Goal: Find specific page/section: Find specific page/section

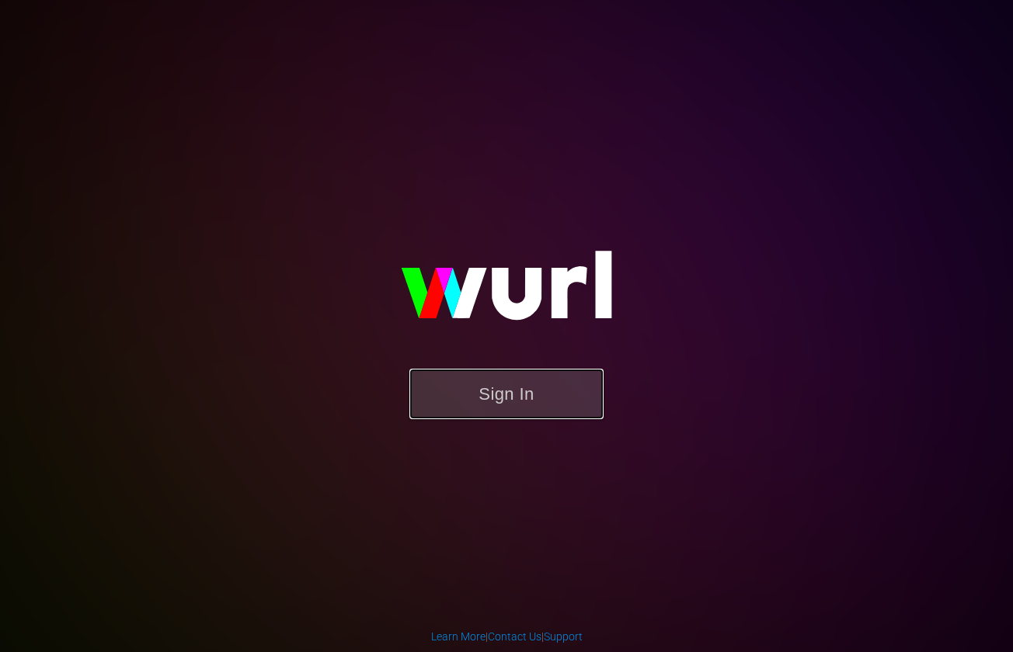
click at [517, 415] on button "Sign In" at bounding box center [506, 394] width 194 height 50
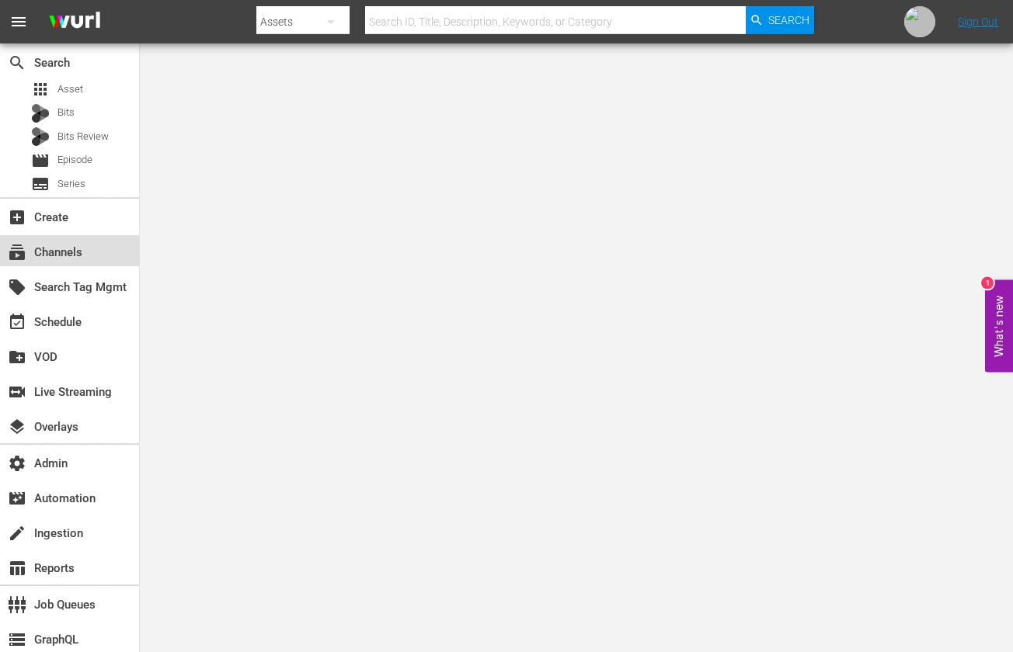
click at [83, 255] on div "subscriptions Channels" at bounding box center [43, 250] width 87 height 14
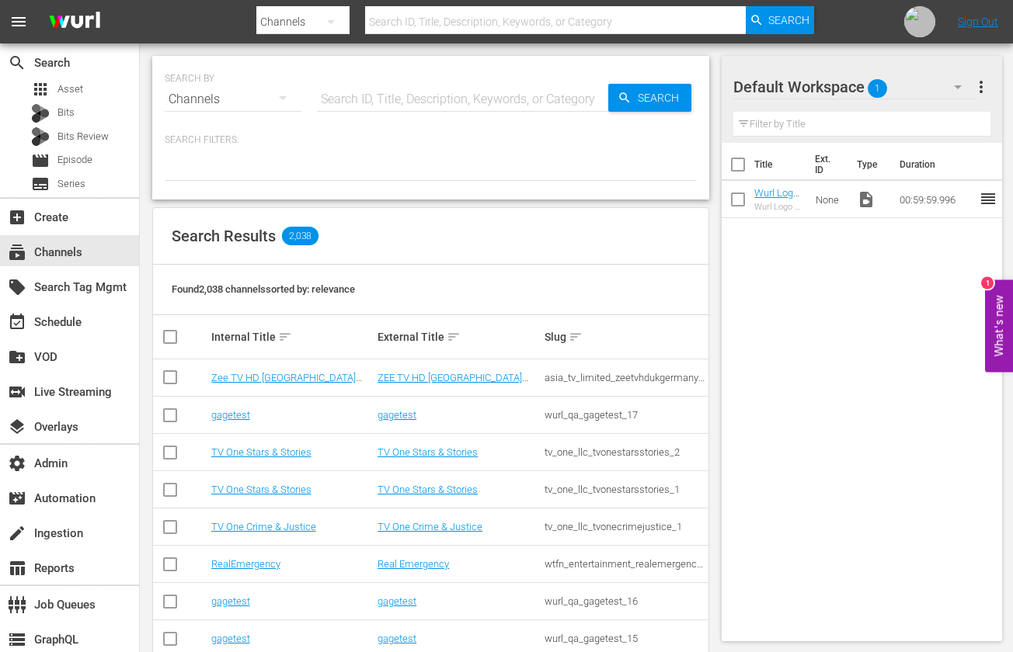
click at [436, 106] on input "text" at bounding box center [462, 99] width 291 height 37
paste input "sysdata_s_p_a_fifa_5"
type input "sysdata_s_p_a_fifa_5"
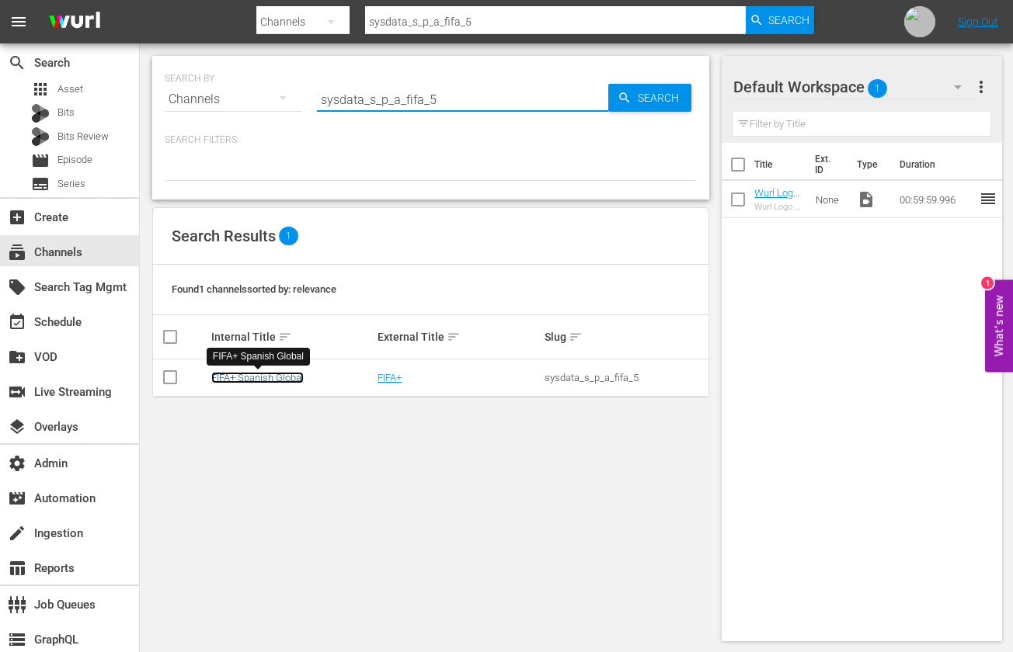
click at [272, 379] on link "FIFA+ Spanish Global" at bounding box center [257, 378] width 92 height 12
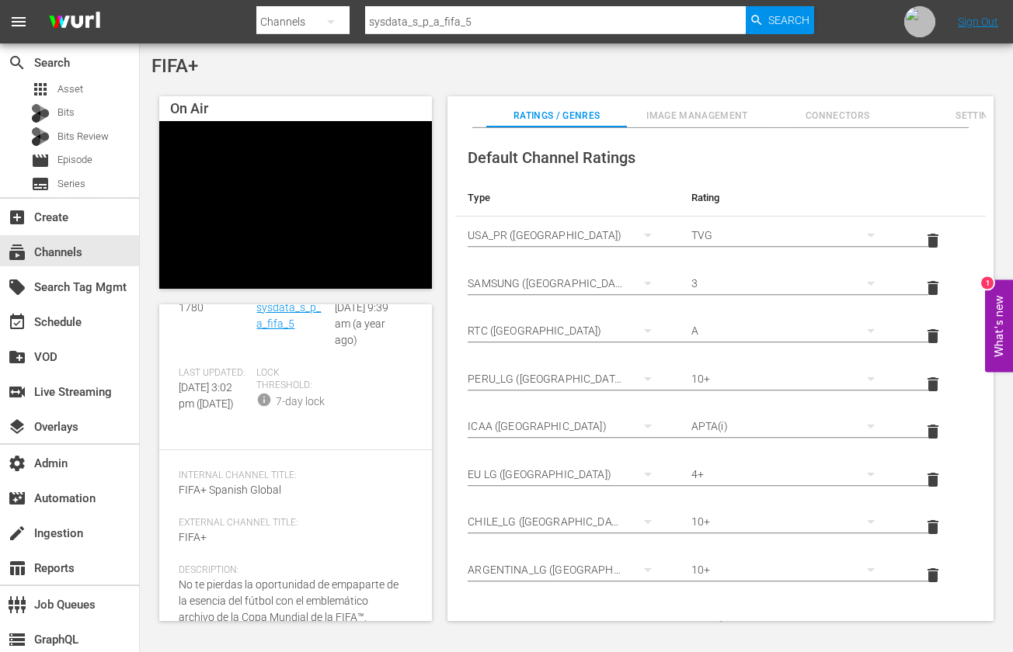
scroll to position [26, 0]
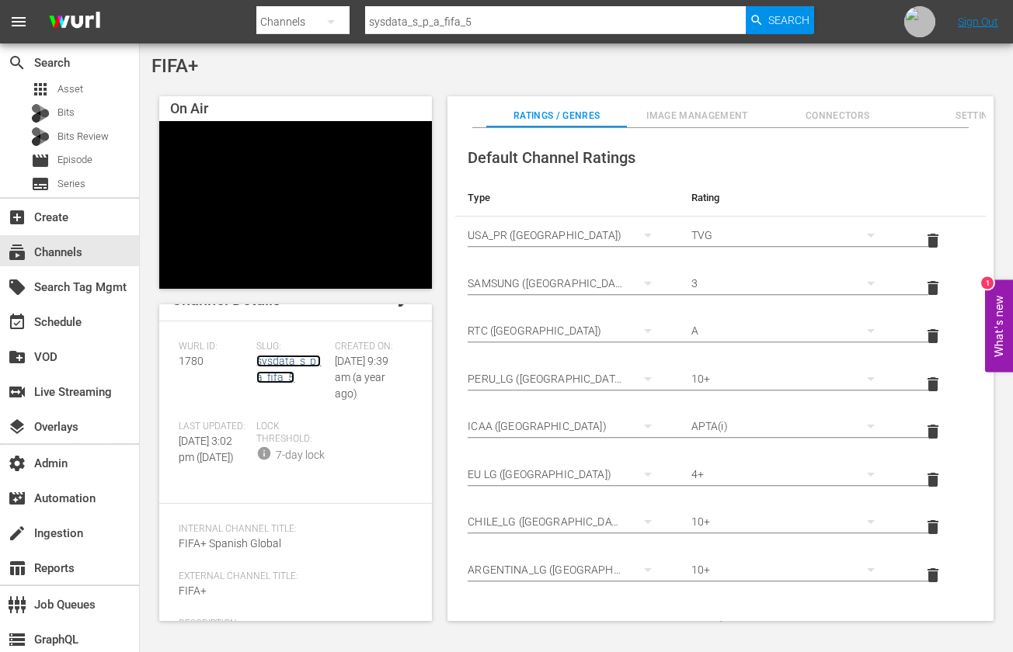
click at [268, 363] on link "sysdata_s_p_a_fifa_5" at bounding box center [288, 369] width 64 height 29
